Goal: Entertainment & Leisure: Browse casually

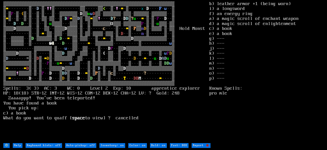
click at [191, 143] on 🐞 "Report 🐞" at bounding box center [200, 145] width 19 height 5
